Goal: Task Accomplishment & Management: Manage account settings

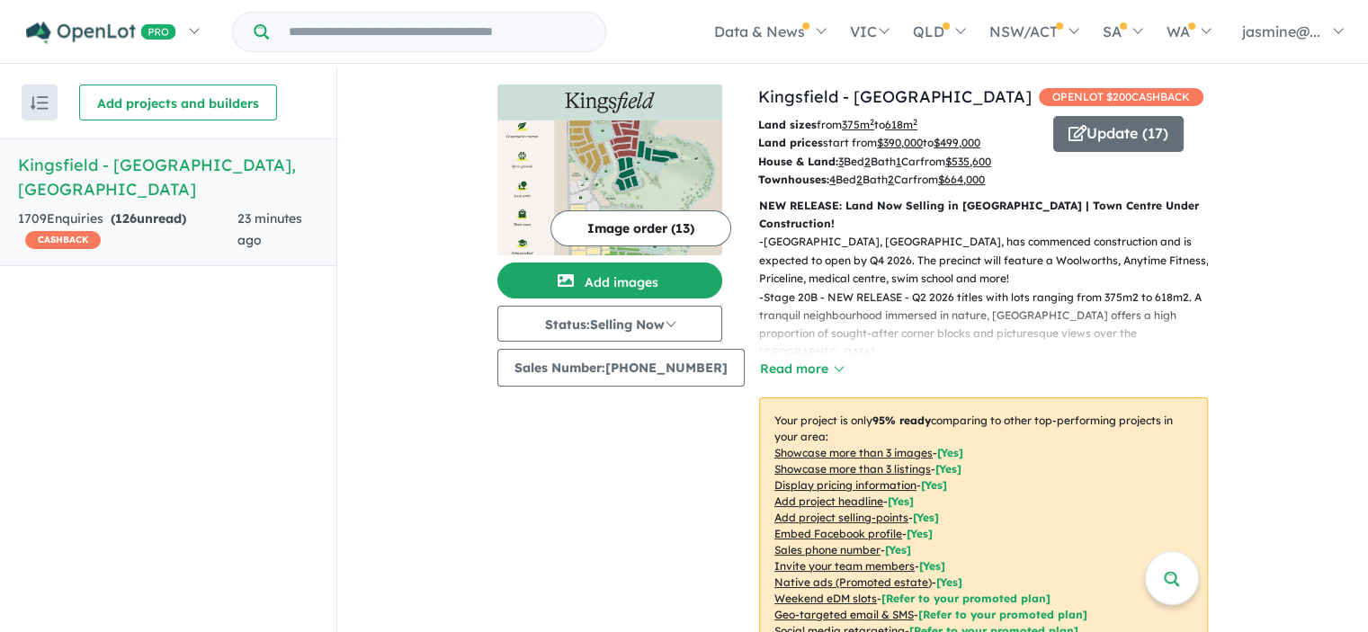
scroll to position [630, 0]
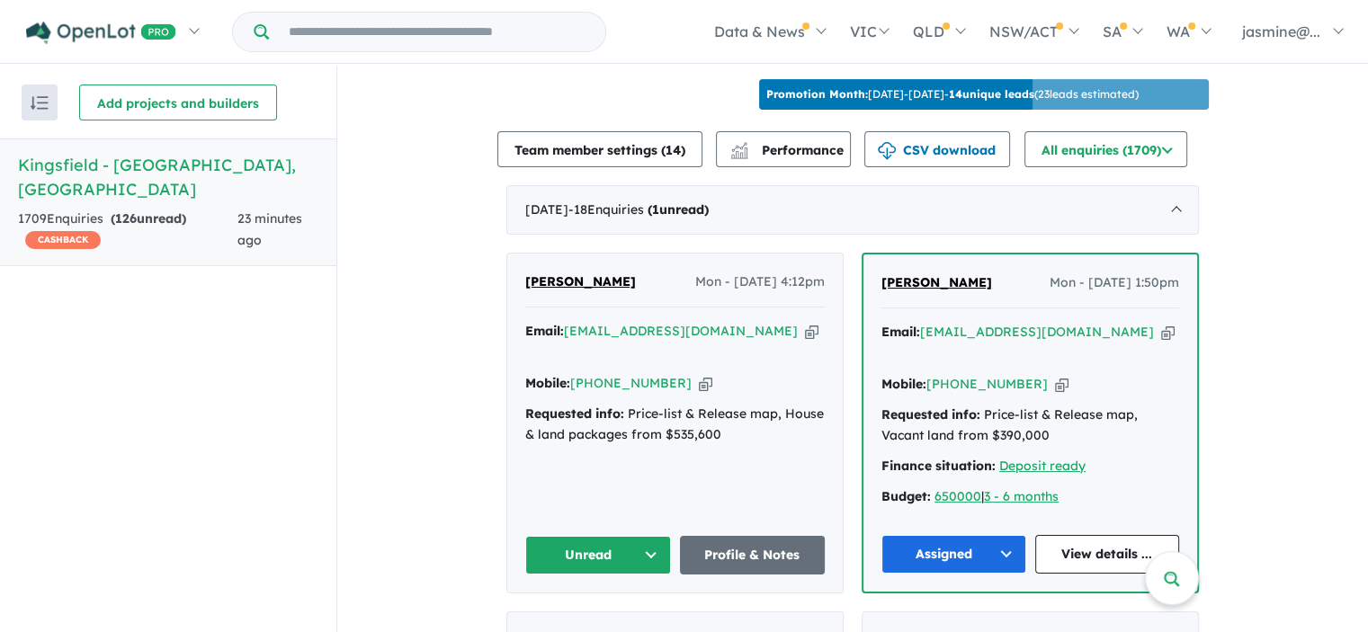
drag, startPoint x: 592, startPoint y: 273, endPoint x: 520, endPoint y: 280, distance: 72.2
click at [525, 280] on div "[PERSON_NAME] - [DATE] 4:12pm" at bounding box center [675, 290] width 300 height 36
copy span "[PERSON_NAME]"
click at [699, 374] on icon "button" at bounding box center [705, 383] width 13 height 19
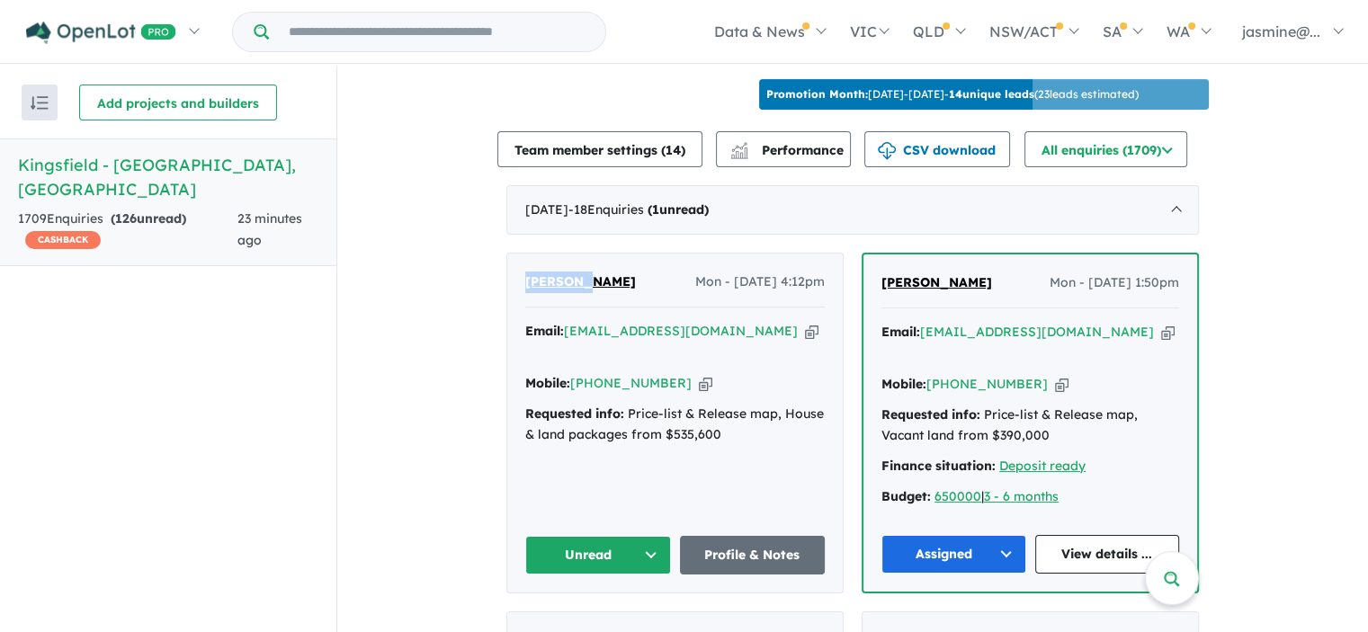
copy span "[PERSON_NAME]"
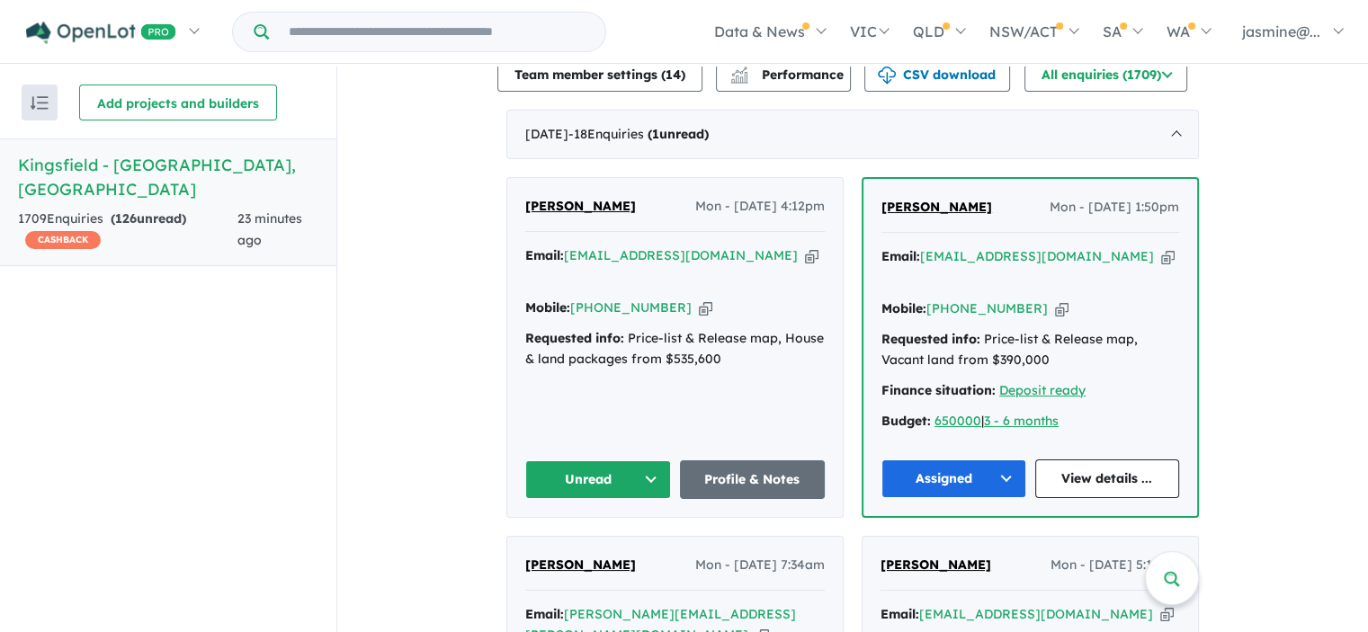
scroll to position [708, 0]
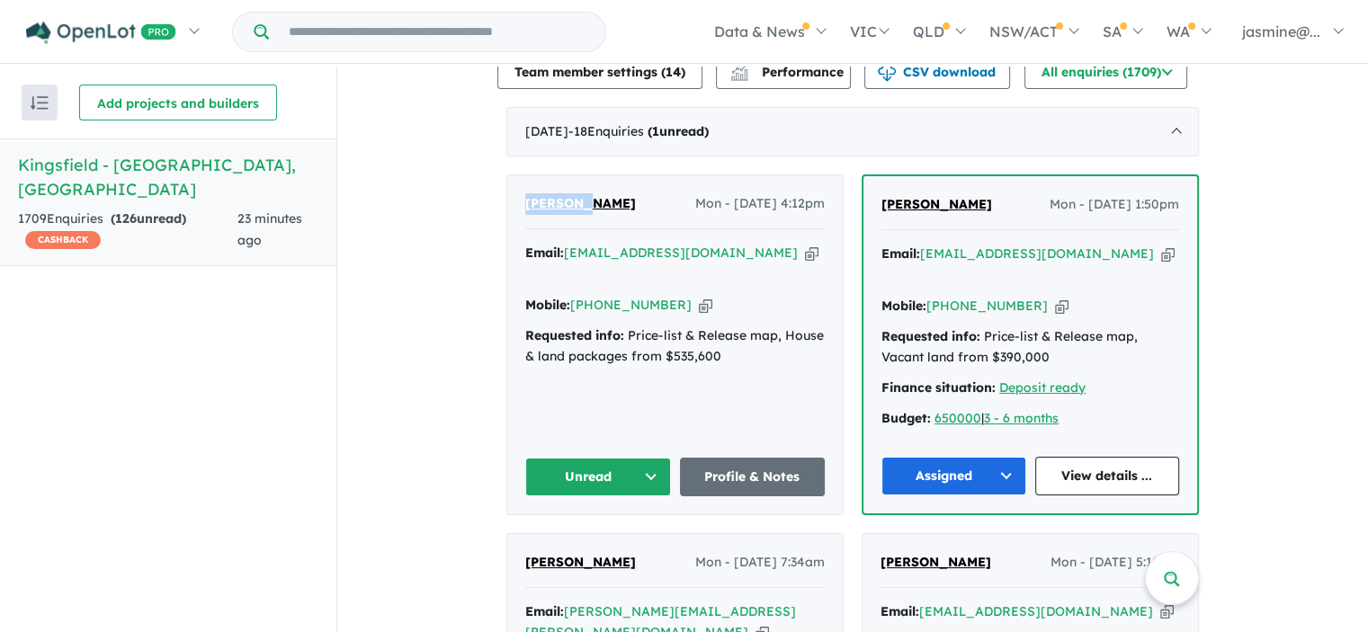
drag, startPoint x: 579, startPoint y: 202, endPoint x: 503, endPoint y: 201, distance: 76.5
click at [507, 201] on div "[PERSON_NAME] - [DATE] 4:12pm Email: [EMAIL_ADDRESS][DOMAIN_NAME] Copied! Mobil…" at bounding box center [675, 344] width 336 height 338
drag, startPoint x: 601, startPoint y: 202, endPoint x: 518, endPoint y: 204, distance: 82.8
click at [518, 204] on div "[PERSON_NAME] - [DATE] 4:12pm Email: [EMAIL_ADDRESS][DOMAIN_NAME] Copied! Mobil…" at bounding box center [675, 344] width 336 height 338
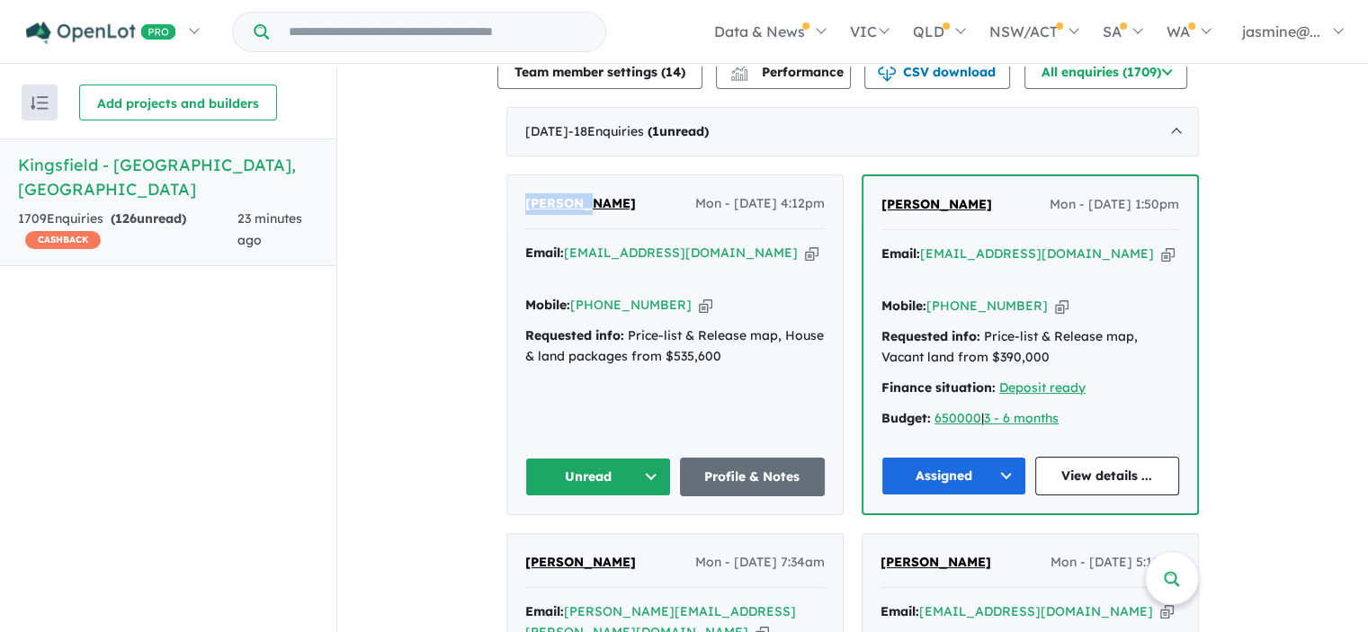
click at [518, 204] on div "[PERSON_NAME] - [DATE] 4:12pm Email: [EMAIL_ADDRESS][DOMAIN_NAME] Copied! Mobil…" at bounding box center [675, 344] width 336 height 338
drag, startPoint x: 593, startPoint y: 208, endPoint x: 489, endPoint y: 204, distance: 103.5
click at [592, 458] on button "Unread" at bounding box center [598, 477] width 146 height 39
click at [594, 541] on button "Assigned" at bounding box center [604, 561] width 157 height 41
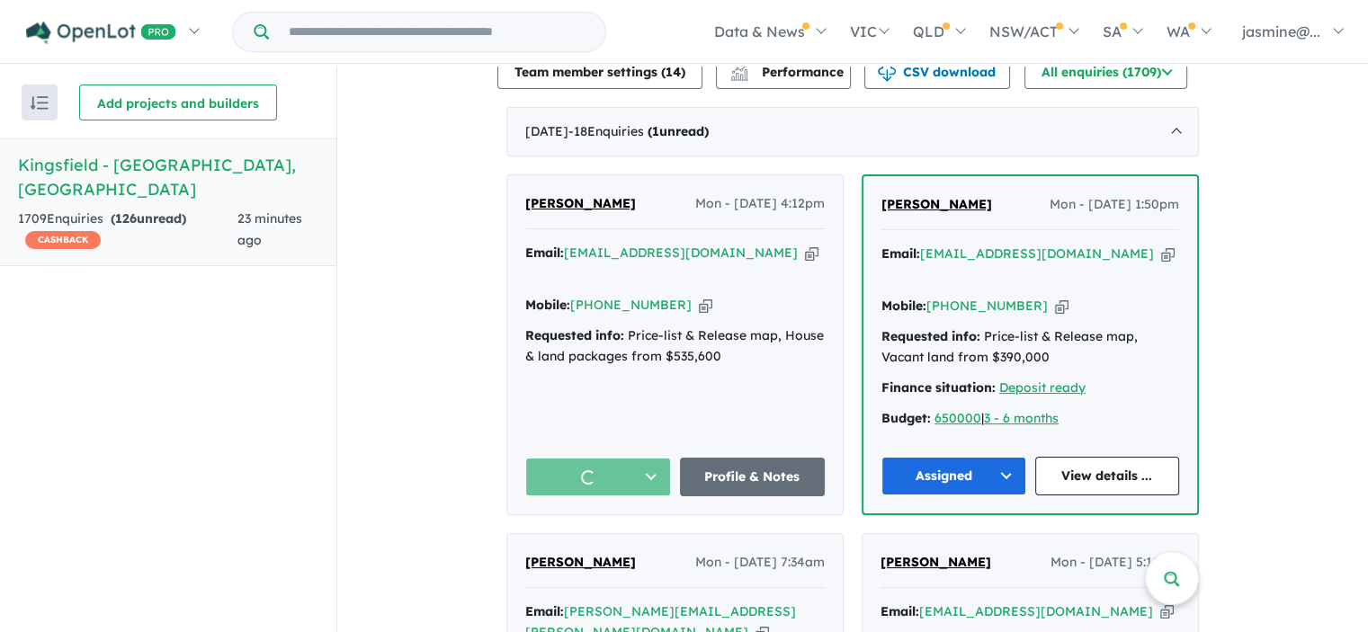
click at [317, 345] on div "Recent enquiries first Most unread enquiries first Most enquiries first By name…" at bounding box center [168, 351] width 336 height 569
click at [805, 252] on icon "button" at bounding box center [811, 253] width 13 height 19
